Goal: Navigation & Orientation: Find specific page/section

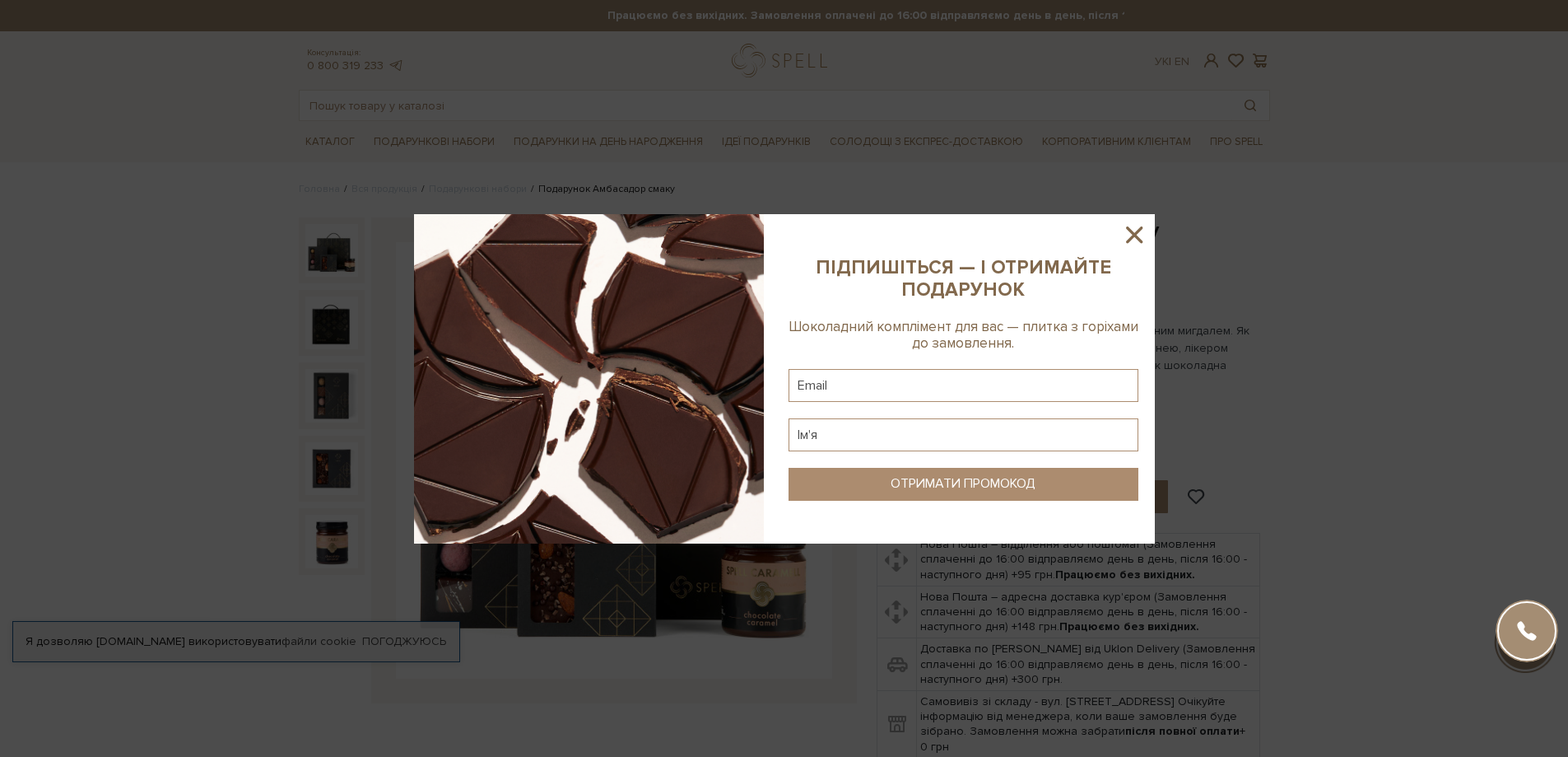
click at [1128, 234] on icon at bounding box center [1134, 234] width 28 height 28
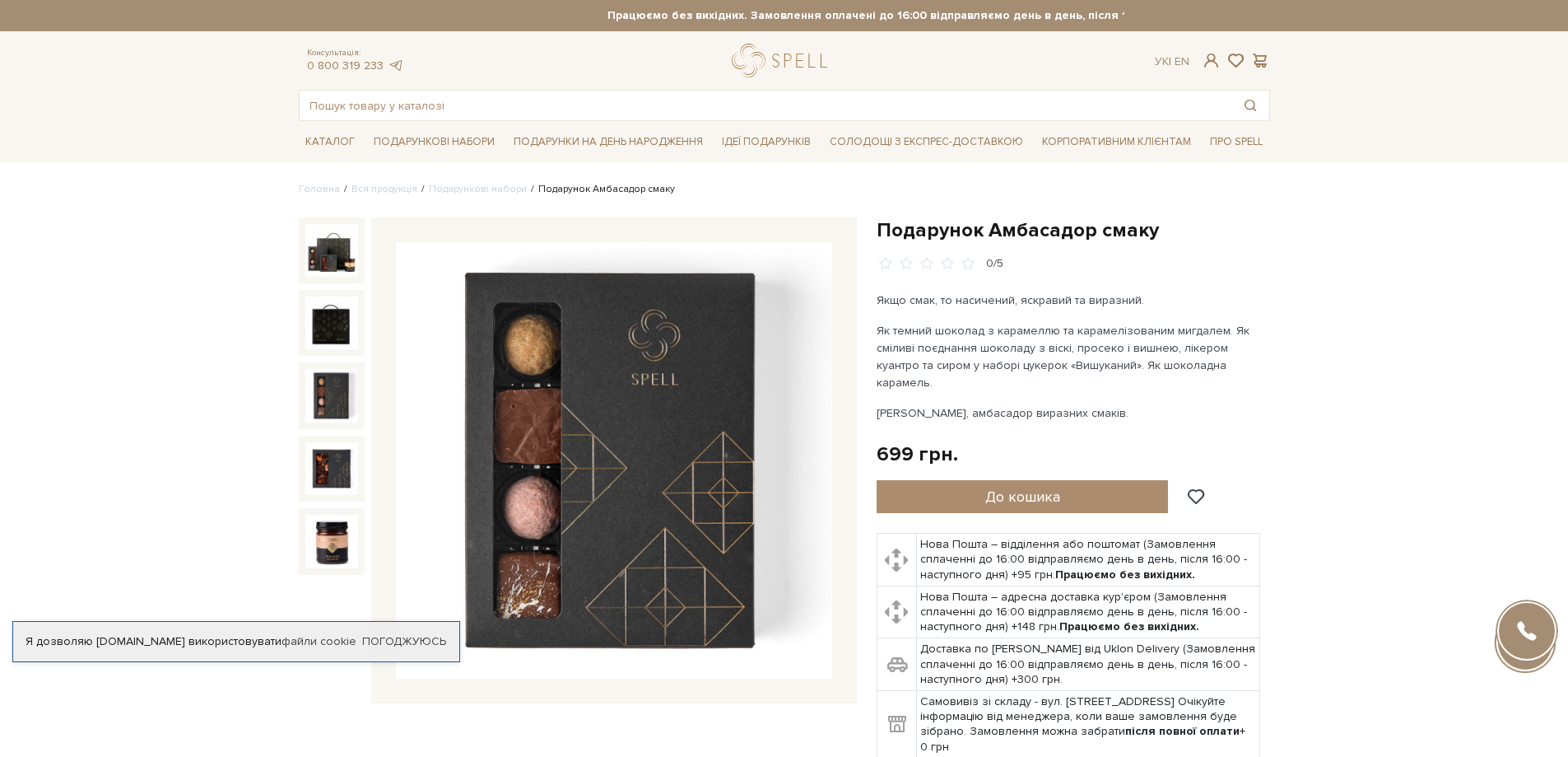
click at [328, 400] on img at bounding box center [332, 395] width 53 height 53
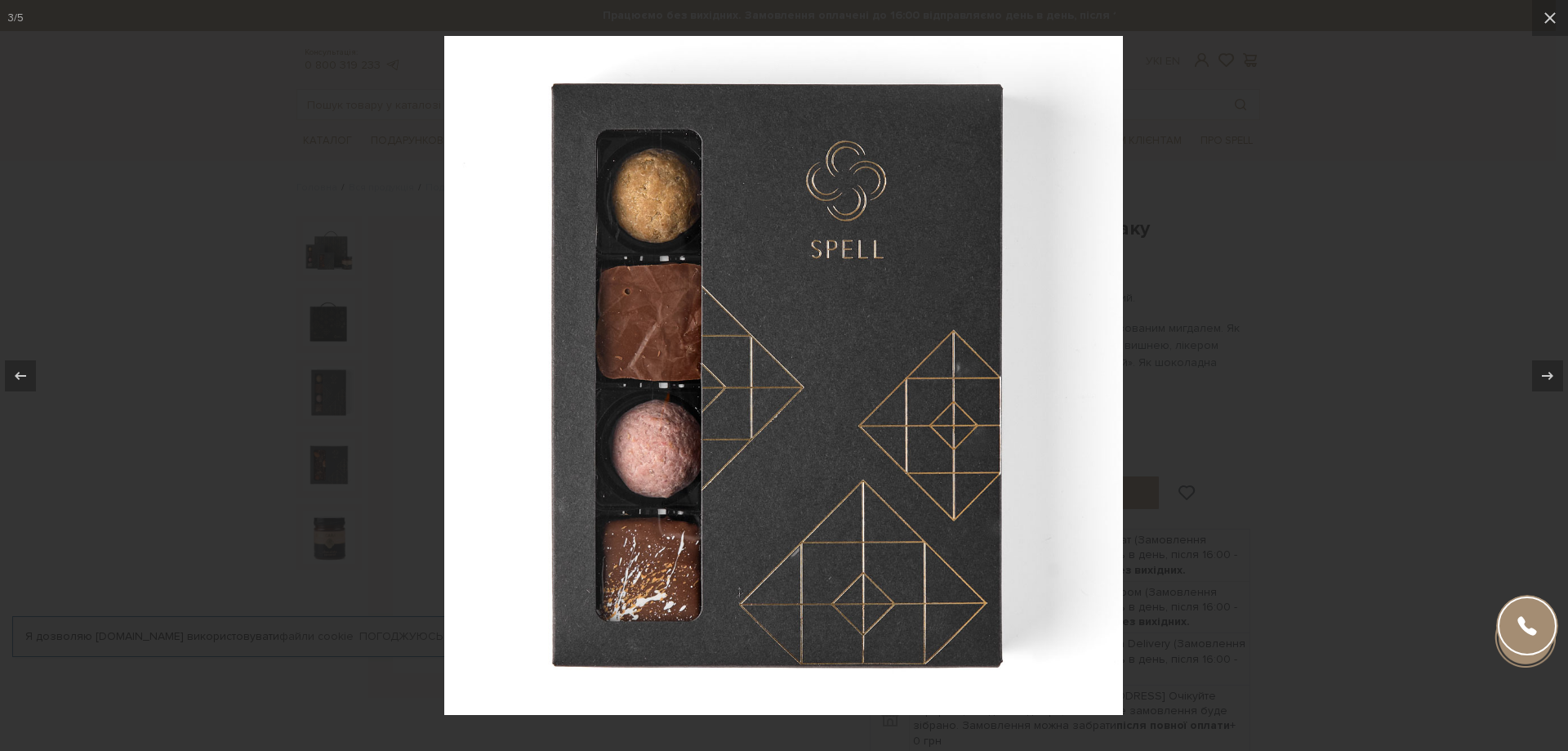
click at [314, 314] on div at bounding box center [784, 376] width 1568 height 751
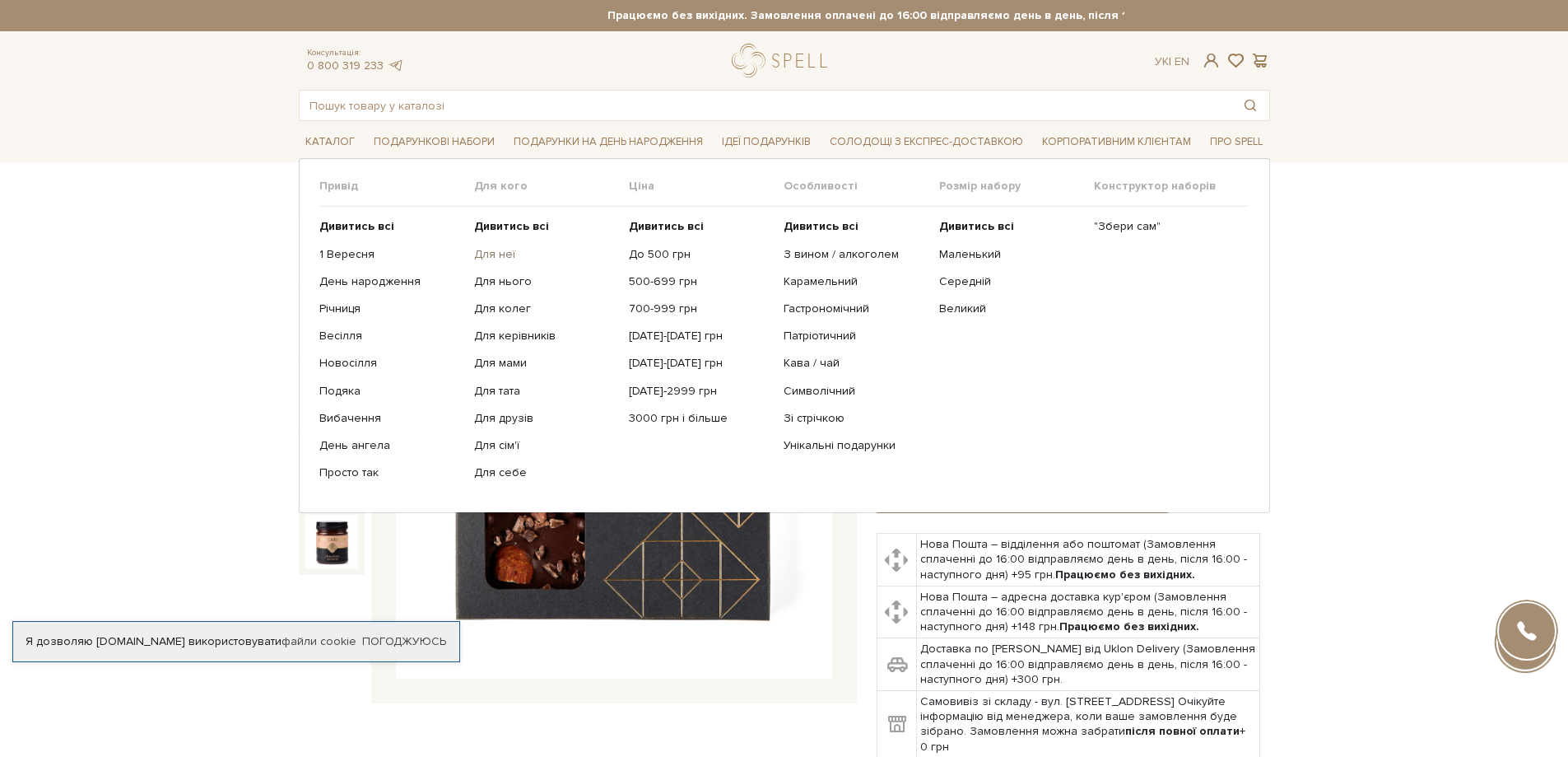
click at [493, 252] on link "Для неї" at bounding box center [546, 254] width 143 height 15
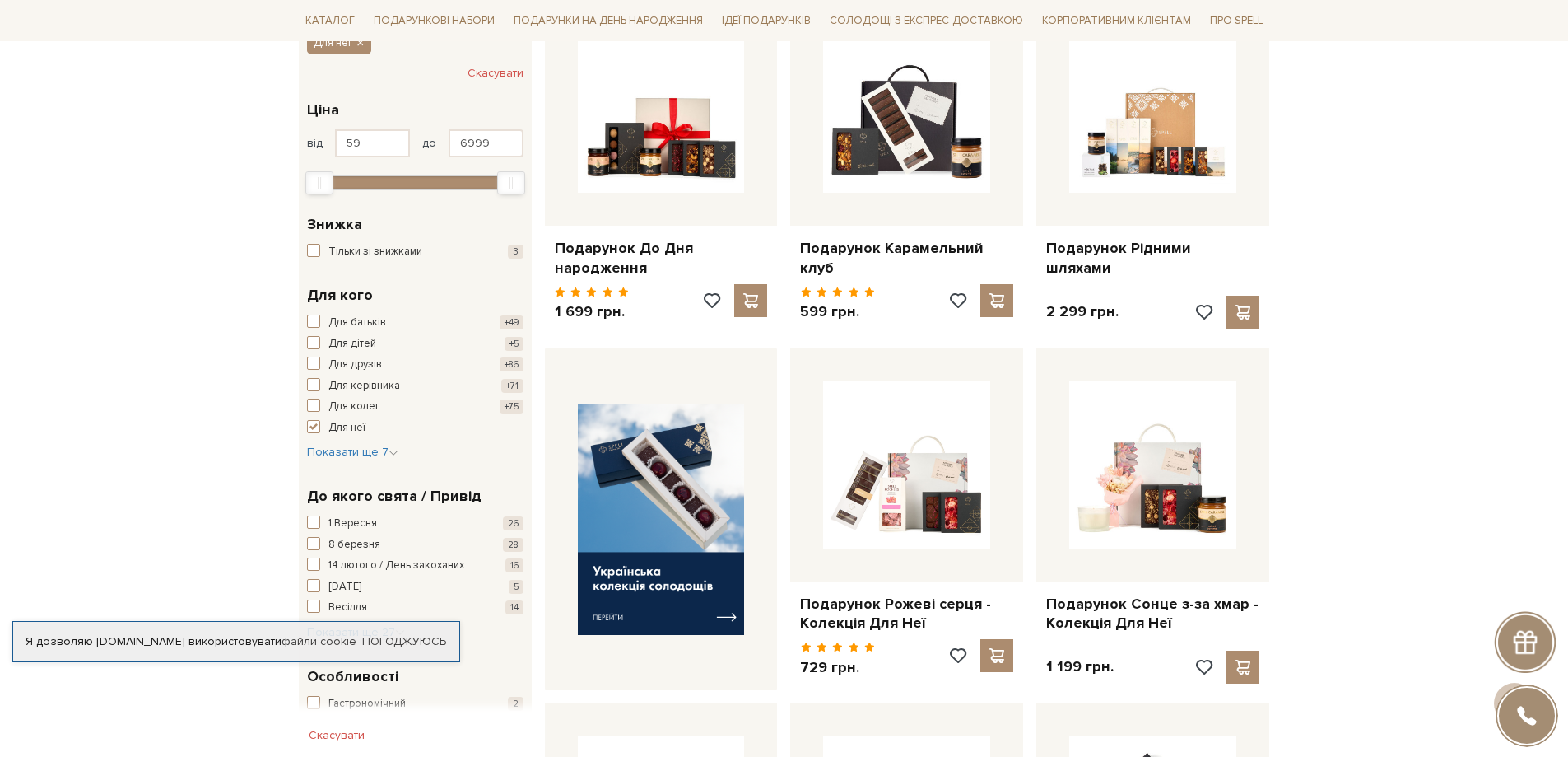
scroll to position [494, 0]
